Goal: Task Accomplishment & Management: Use online tool/utility

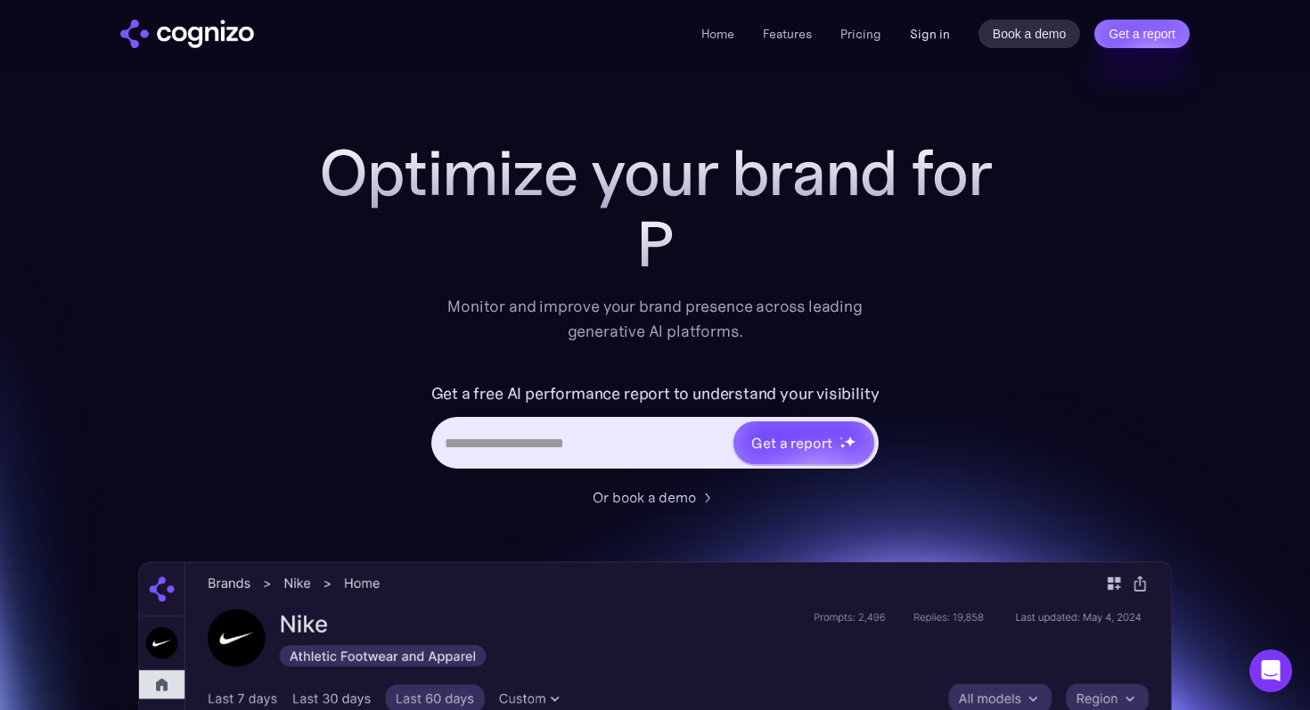
click at [934, 37] on link "Sign in" at bounding box center [930, 33] width 40 height 21
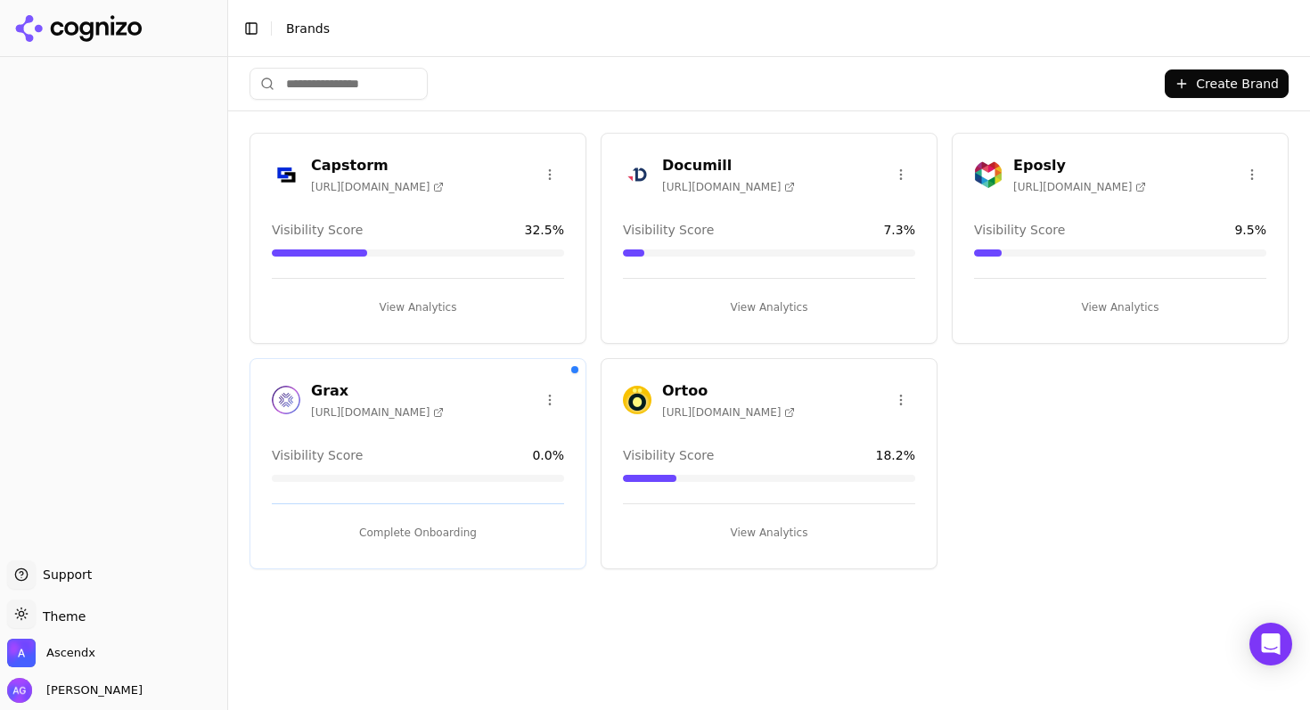
click at [708, 222] on div "Visibility Score 7.3 %" at bounding box center [769, 230] width 292 height 18
click at [727, 155] on h3 "Documill" at bounding box center [728, 165] width 133 height 21
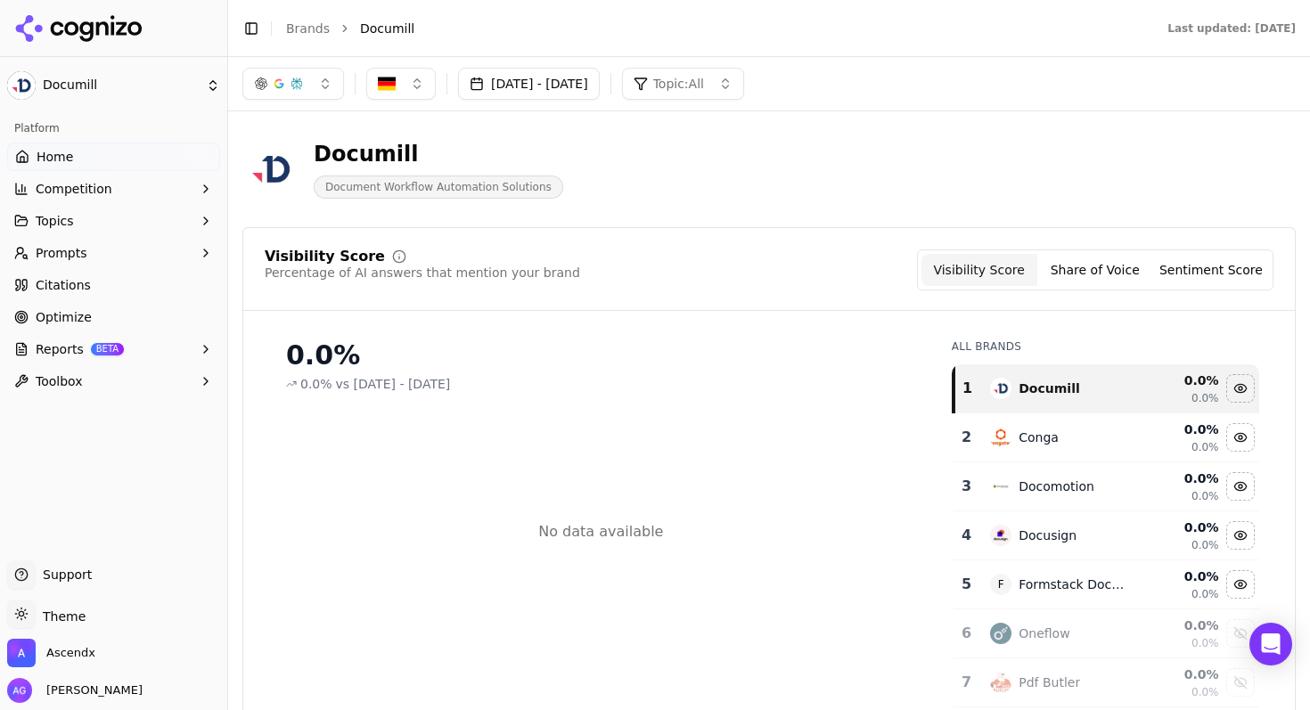
click at [581, 79] on button "[DATE] - [DATE]" at bounding box center [529, 84] width 142 height 32
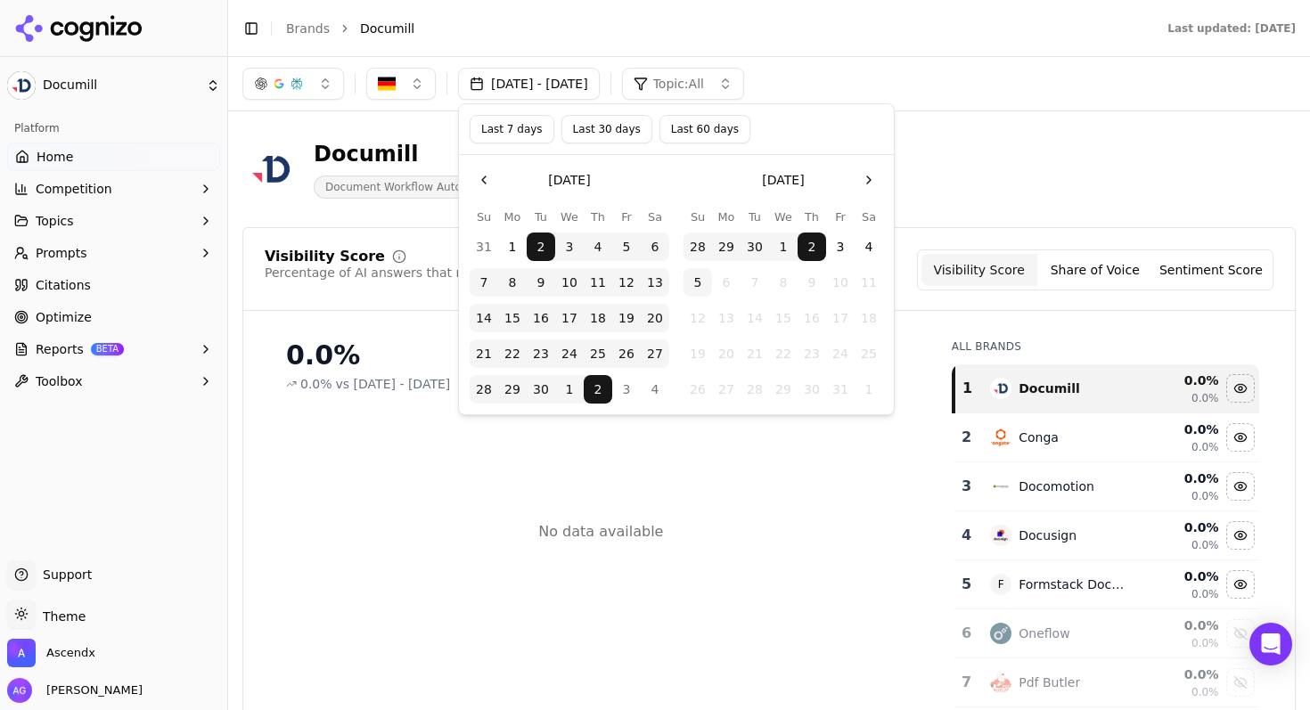
click at [620, 131] on button "Last 30 days" at bounding box center [606, 129] width 91 height 29
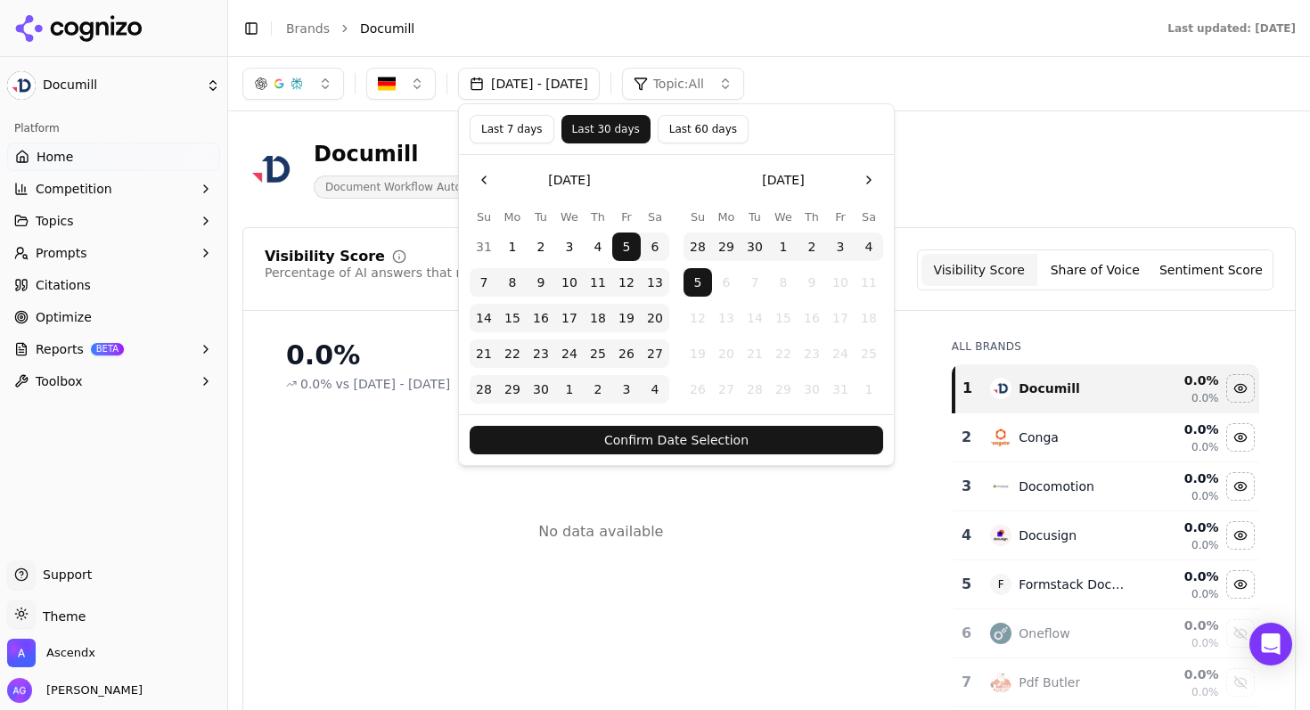
click at [701, 438] on button "Confirm Date Selection" at bounding box center [676, 440] width 413 height 29
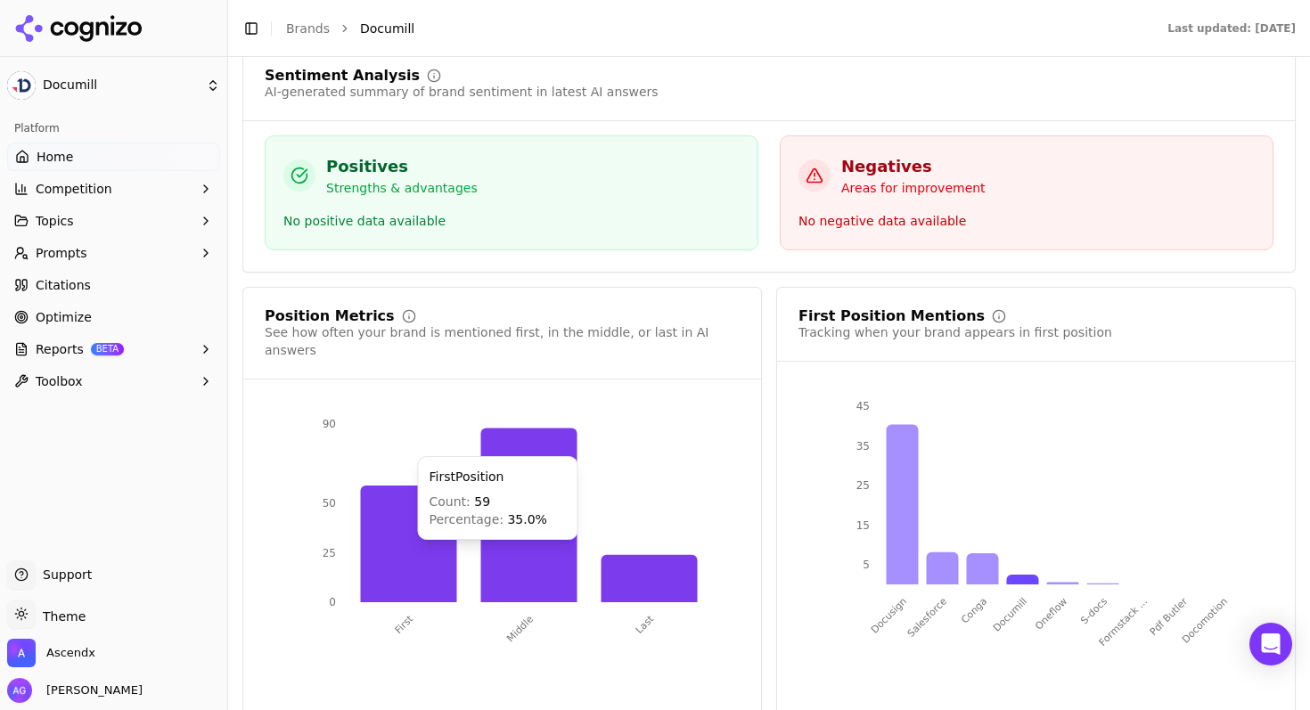
scroll to position [3472, 0]
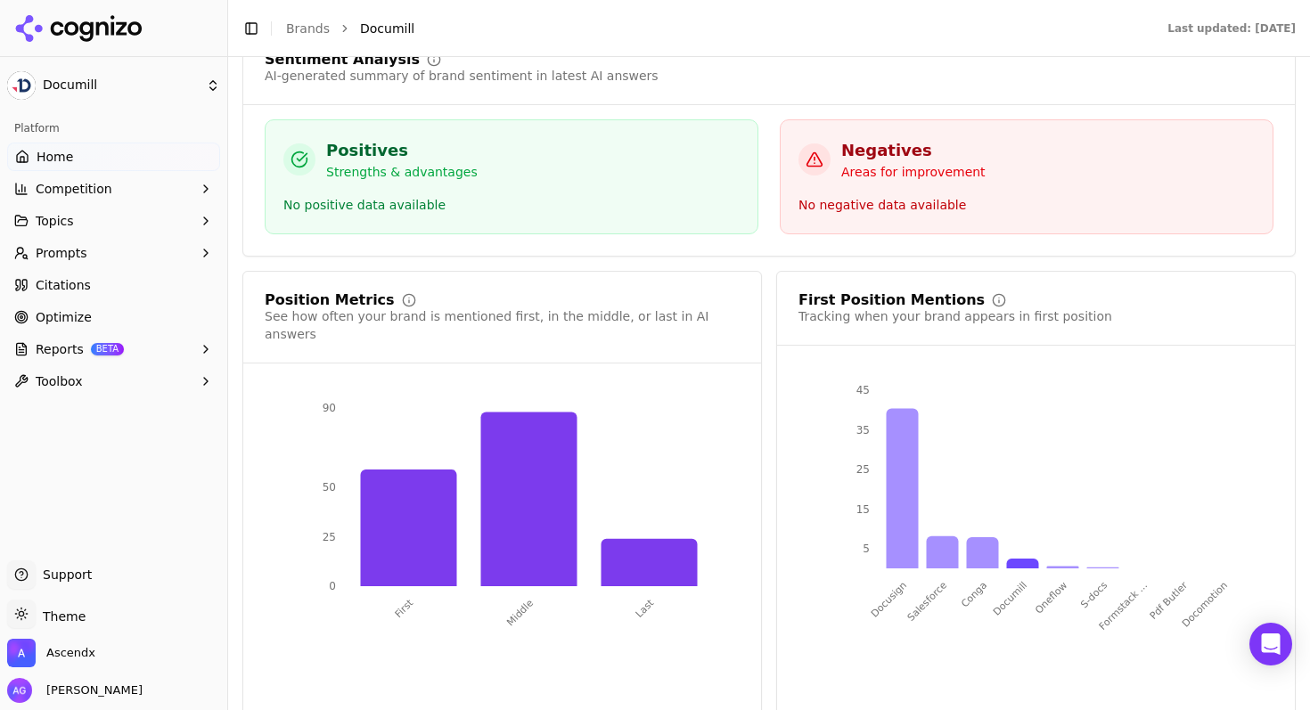
click at [41, 341] on span "Reports" at bounding box center [60, 349] width 48 height 18
click at [53, 375] on span "PDF" at bounding box center [114, 378] width 155 height 18
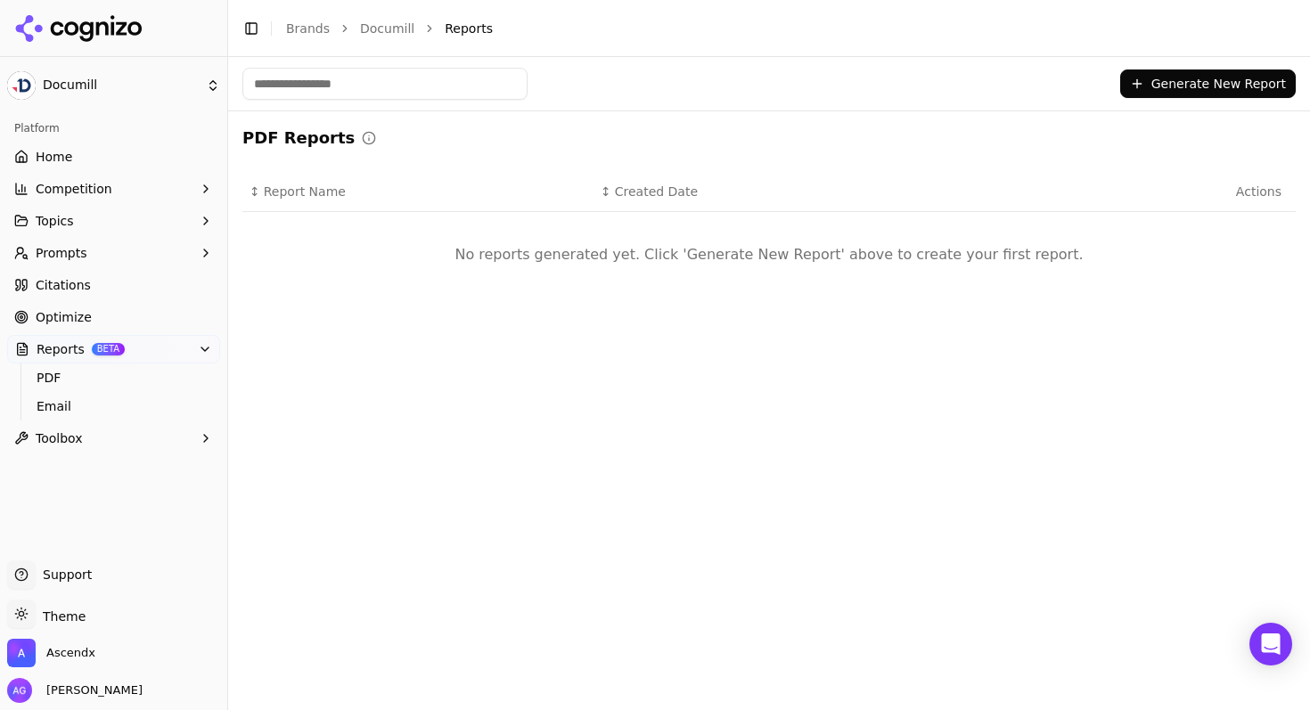
click at [1211, 86] on button "Generate New Report" at bounding box center [1208, 84] width 176 height 29
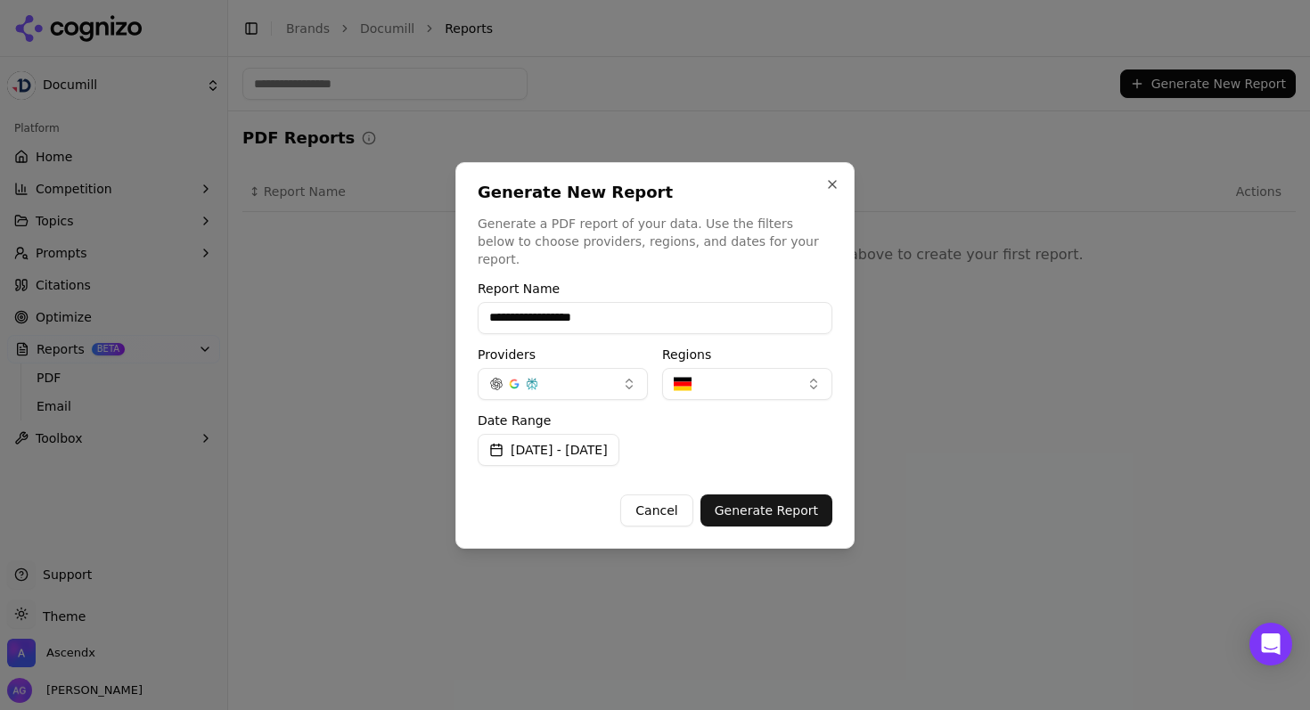
click at [619, 438] on button "[DATE] - [DATE]" at bounding box center [549, 450] width 142 height 32
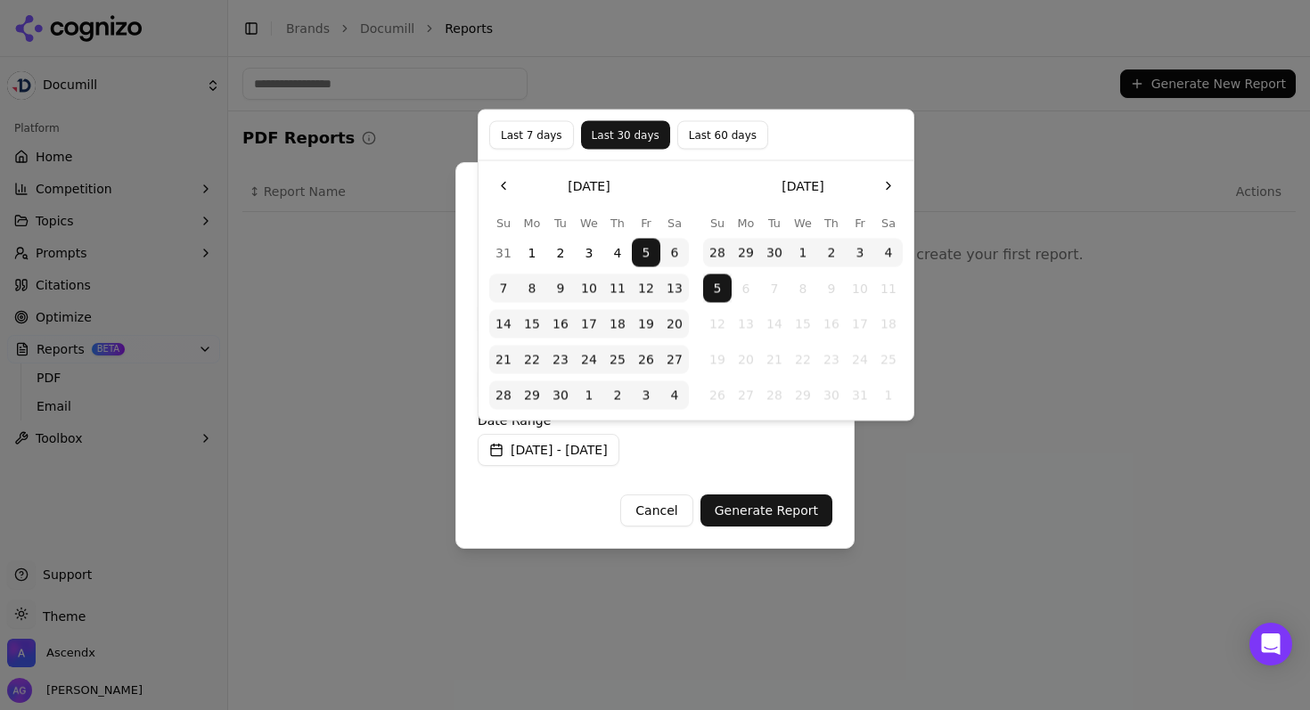
click at [716, 131] on button "Last 60 days" at bounding box center [722, 135] width 91 height 29
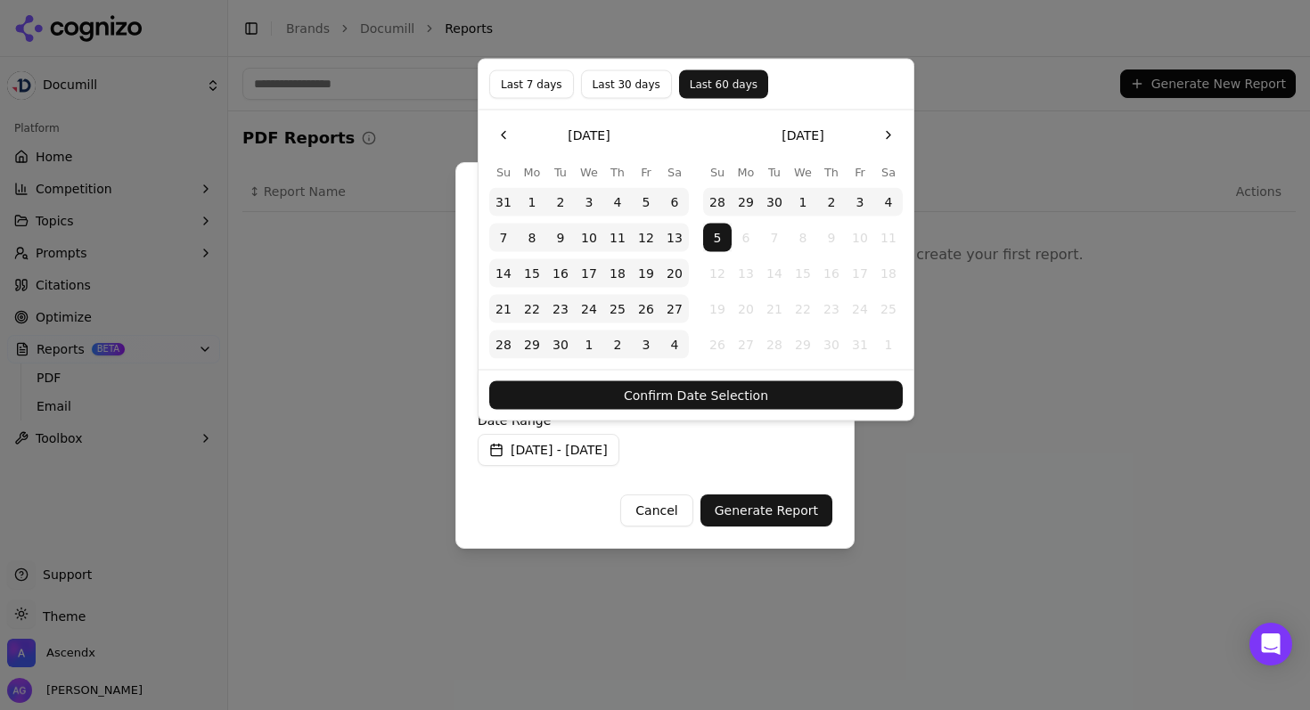
click at [767, 402] on button "Confirm Date Selection" at bounding box center [695, 395] width 413 height 29
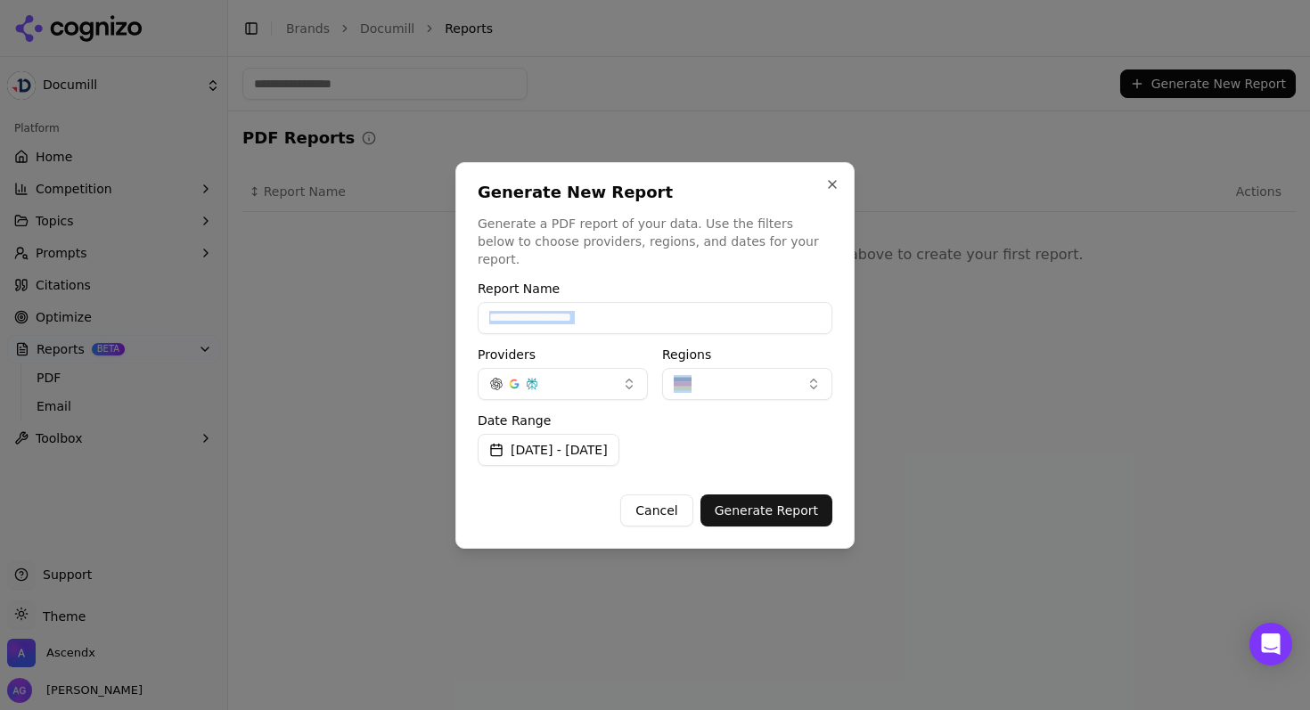
drag, startPoint x: 651, startPoint y: 330, endPoint x: 651, endPoint y: 316, distance: 13.4
click at [651, 316] on div "**********" at bounding box center [655, 404] width 355 height 244
click at [651, 316] on input "**********" at bounding box center [655, 318] width 355 height 32
type input "**********"
click at [773, 505] on button "Generate Report" at bounding box center [766, 511] width 132 height 32
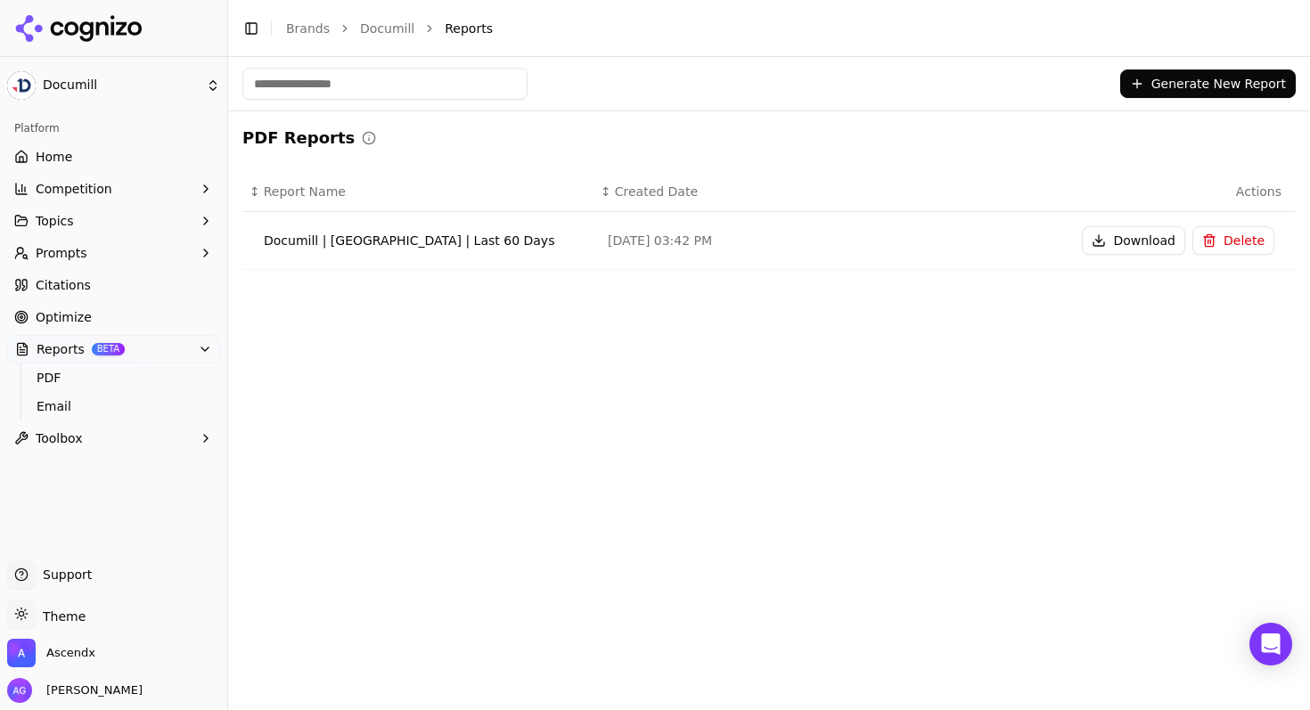
click at [1130, 243] on button "Download" at bounding box center [1133, 240] width 103 height 29
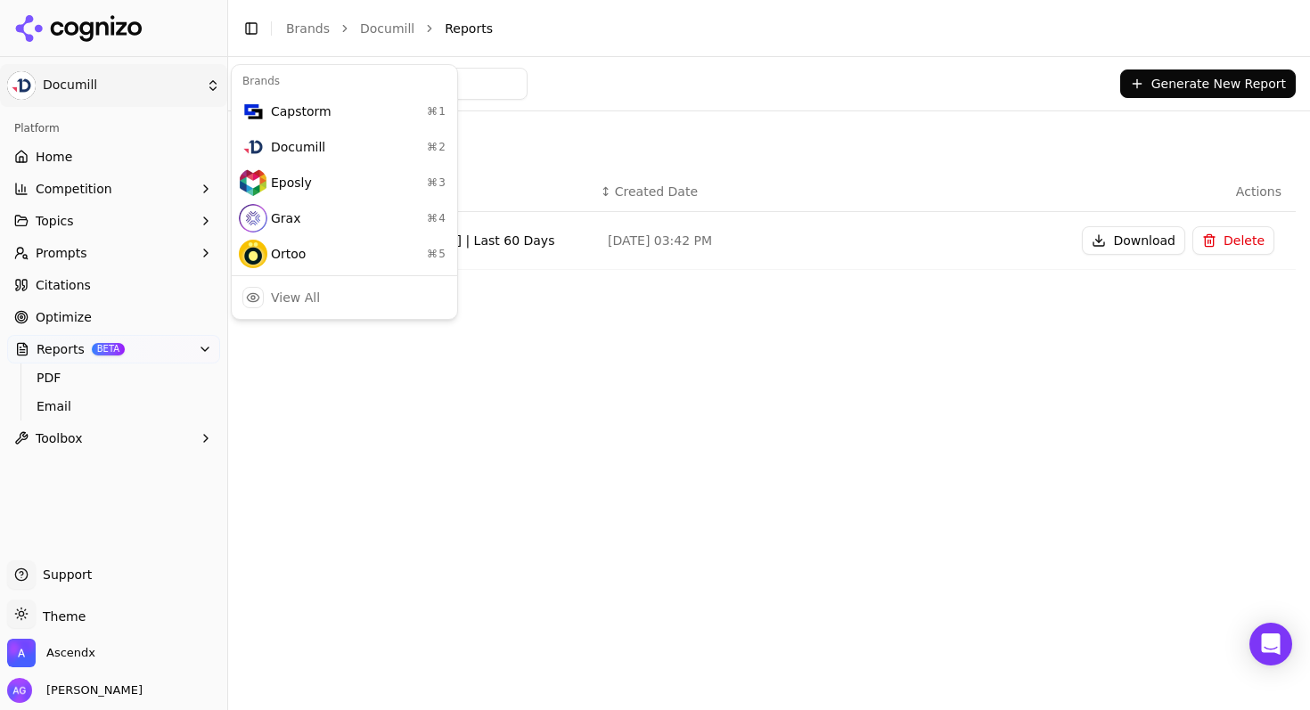
click at [84, 92] on html "Documill Platform Home Competition Topics Prompts Citations Optimize Reports BE…" at bounding box center [655, 355] width 1310 height 710
click at [302, 143] on div "Documill ⌘ 2" at bounding box center [344, 147] width 218 height 36
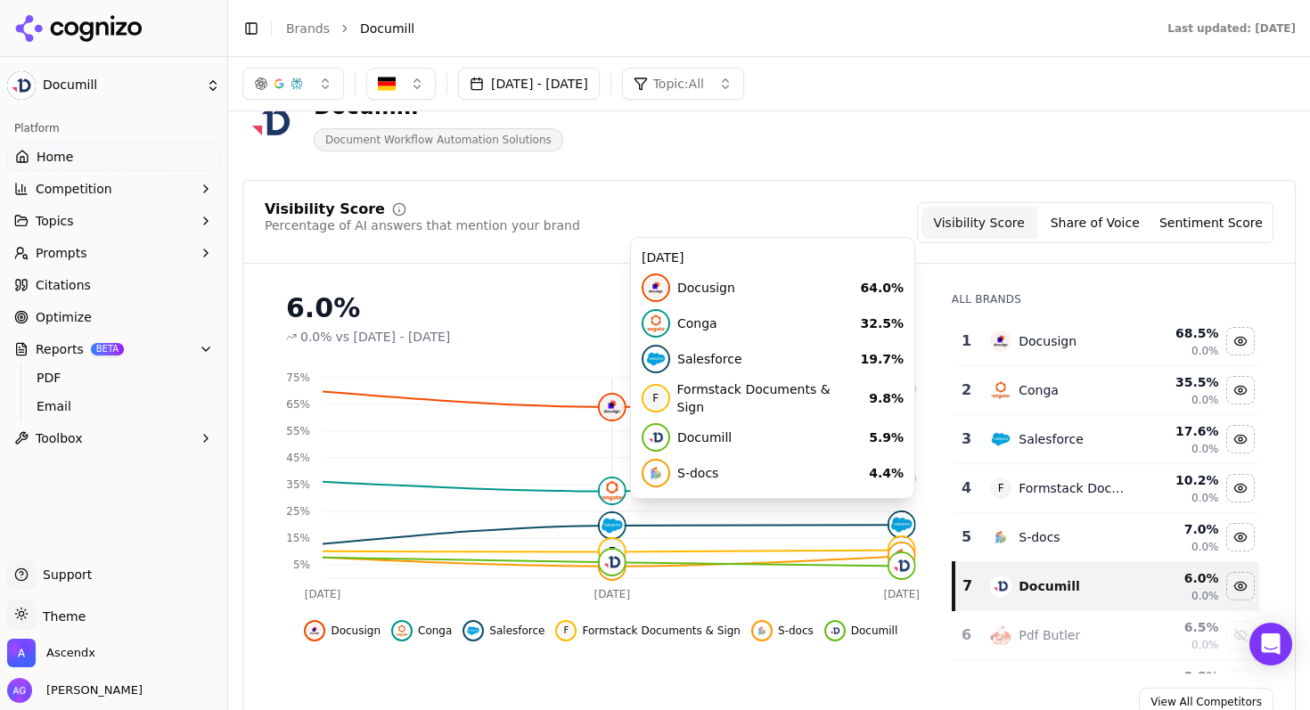
scroll to position [44, 0]
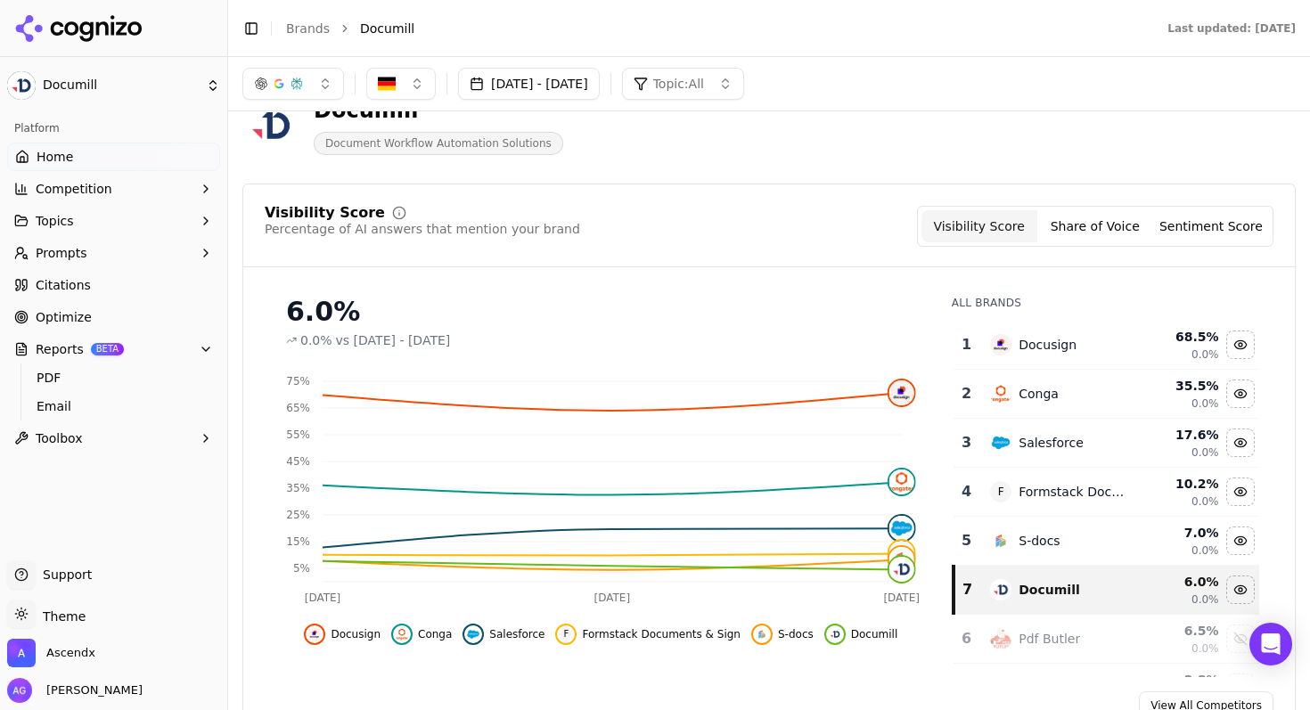
click at [1086, 225] on button "Share of Voice" at bounding box center [1095, 226] width 116 height 32
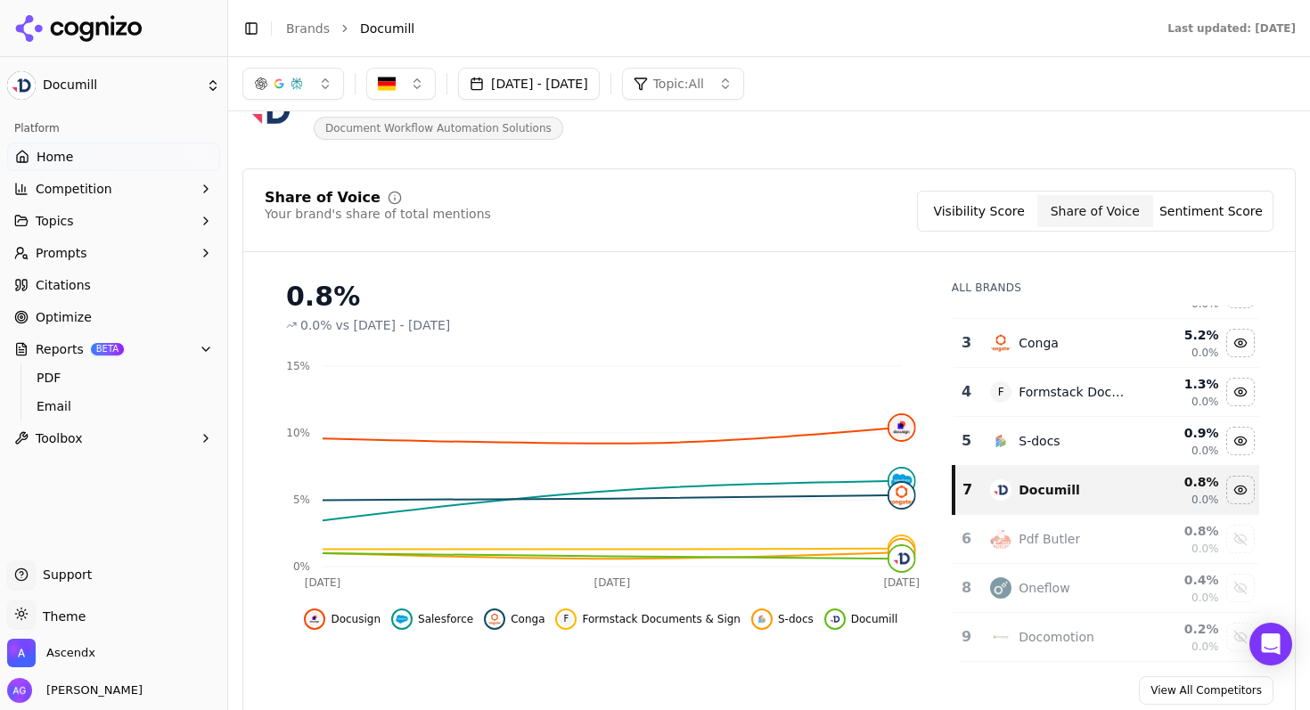
scroll to position [0, 0]
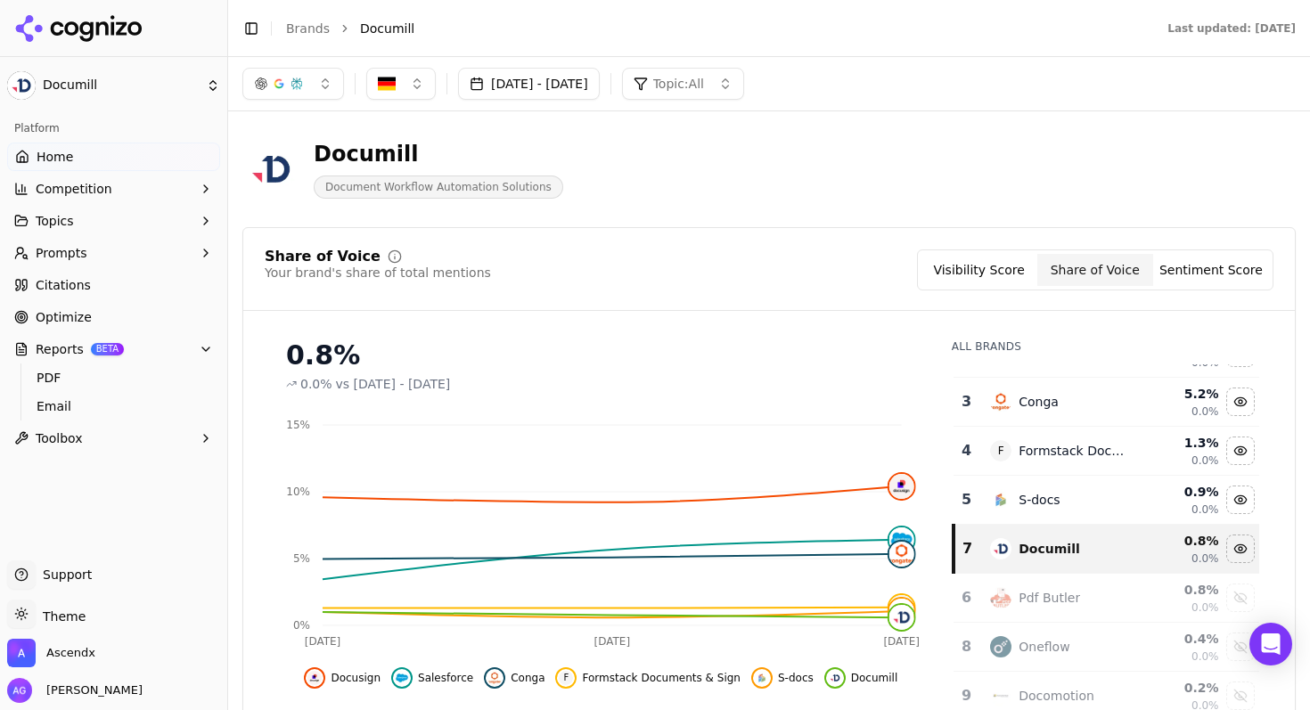
click at [961, 262] on button "Visibility Score" at bounding box center [979, 270] width 116 height 32
